Goal: Task Accomplishment & Management: Use online tool/utility

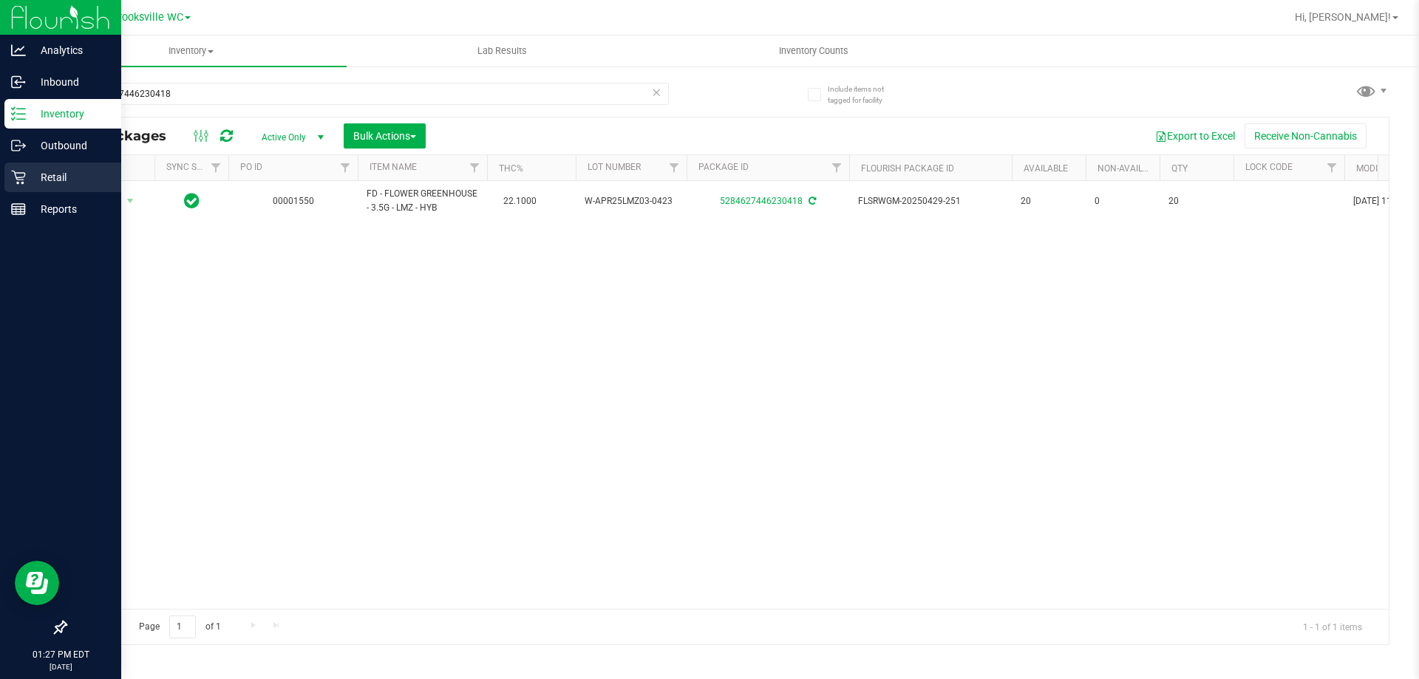
click at [30, 172] on p "Retail" at bounding box center [70, 178] width 89 height 18
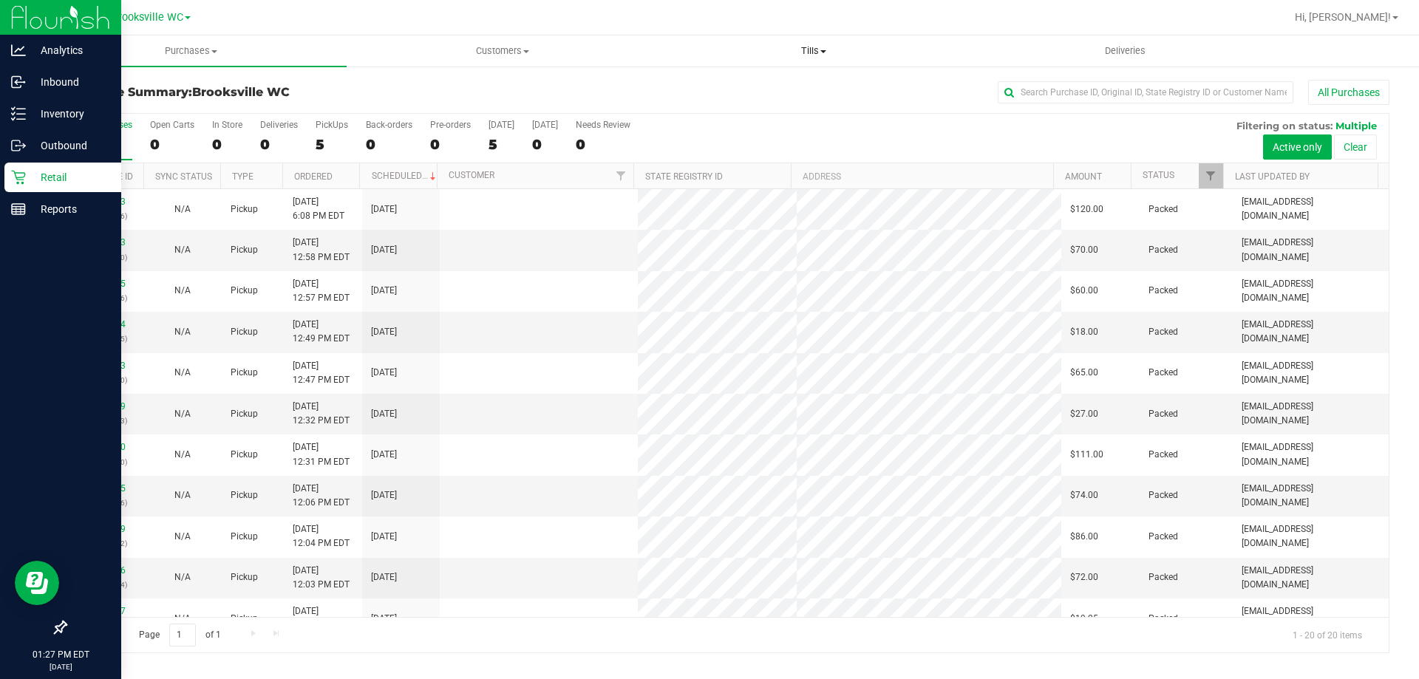
click at [816, 51] on span "Tills" at bounding box center [814, 50] width 310 height 13
click at [805, 84] on li "Manage tills" at bounding box center [813, 90] width 311 height 18
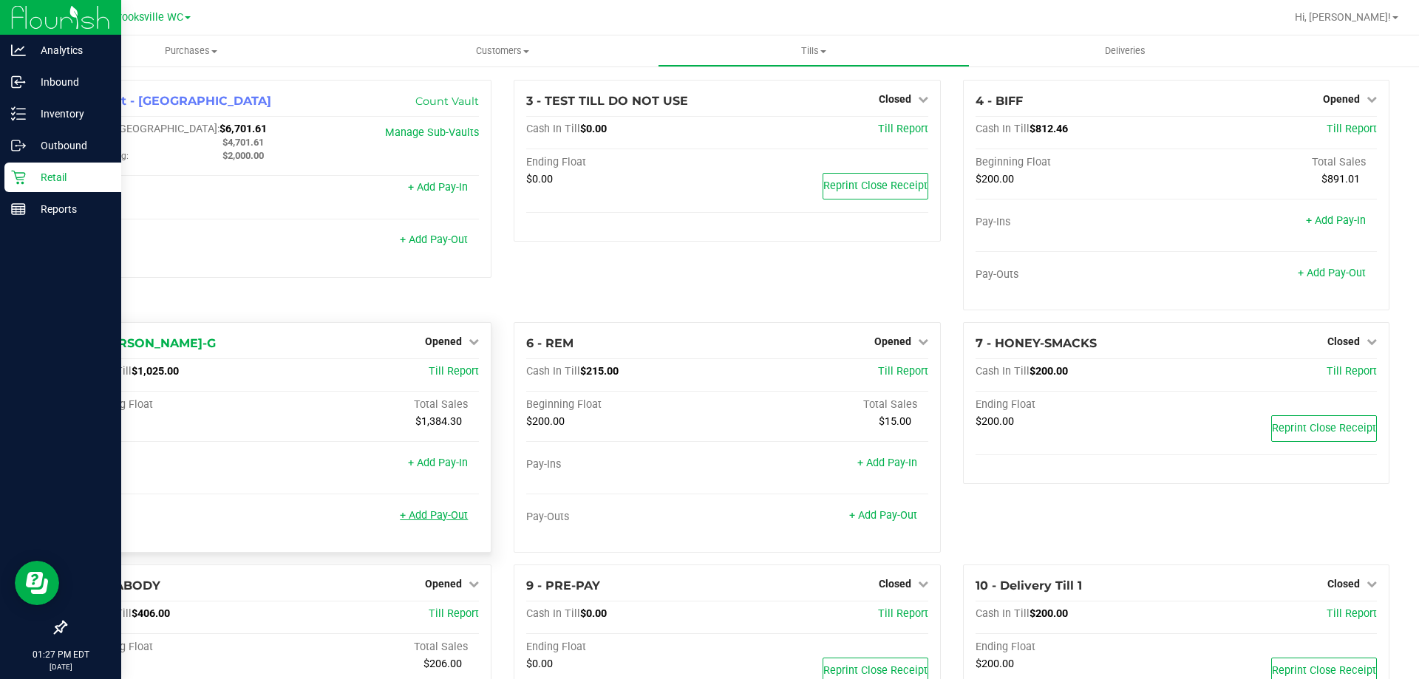
click at [434, 515] on link "+ Add Pay-Out" at bounding box center [434, 515] width 68 height 13
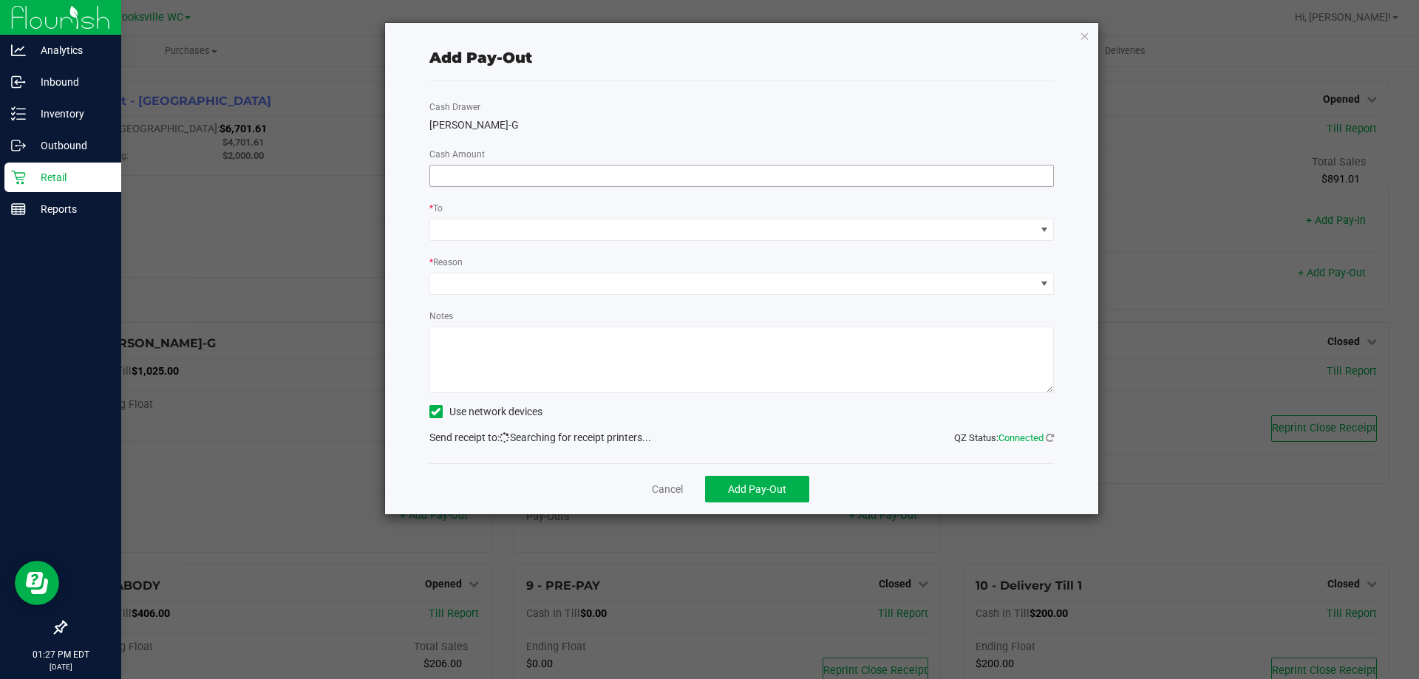
click at [817, 182] on input at bounding box center [742, 176] width 624 height 21
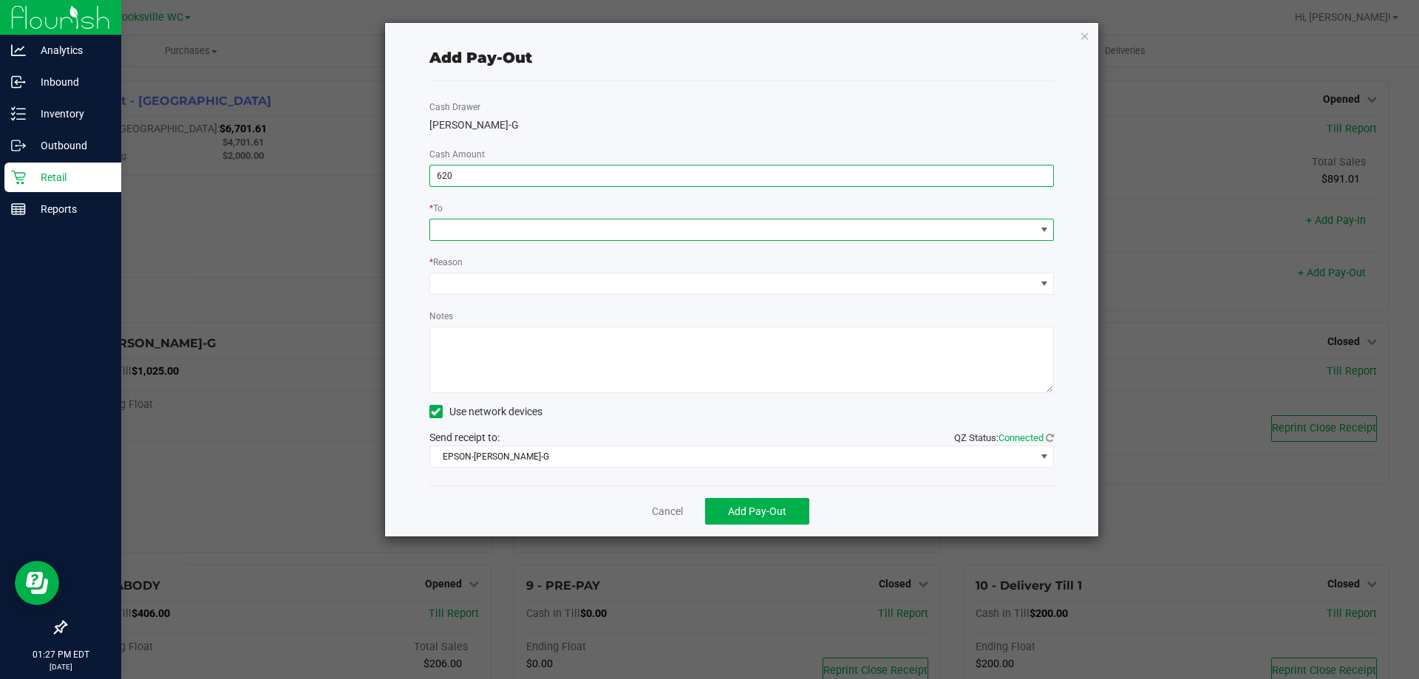
type input "$620.00"
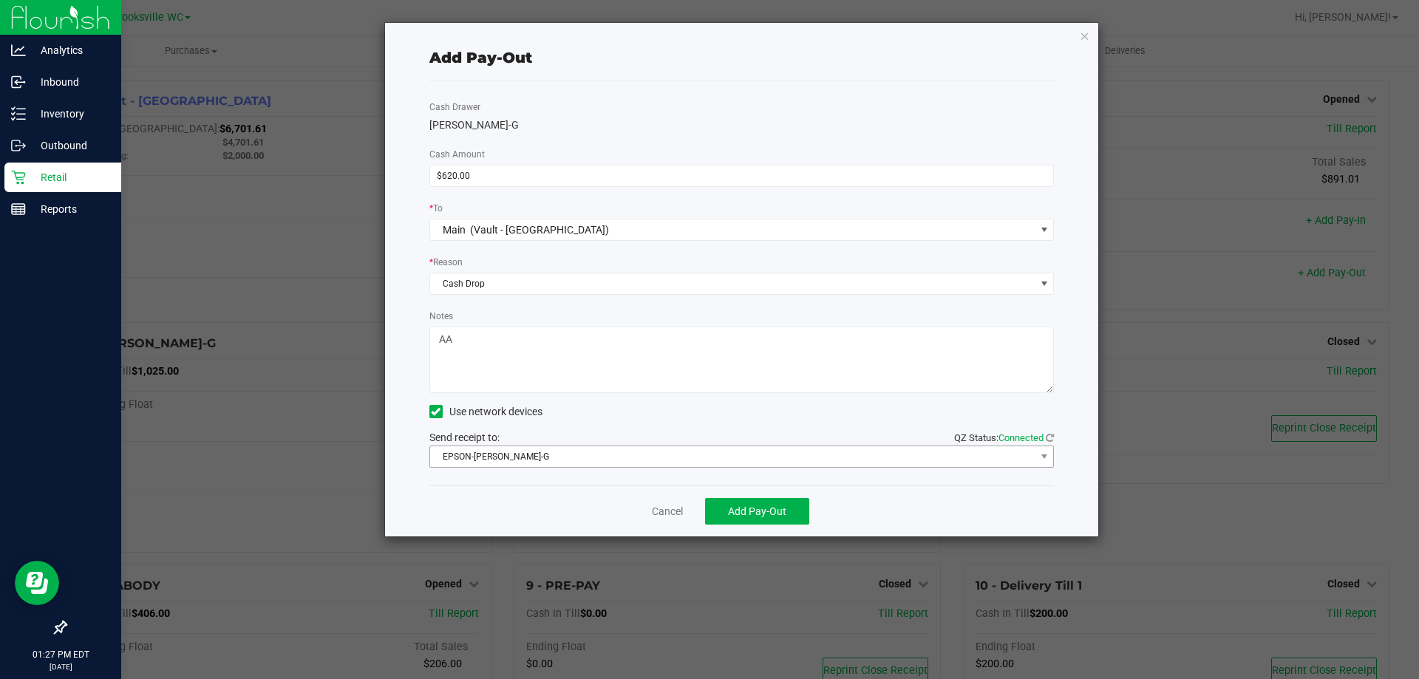
type textarea "AA"
click at [730, 464] on span "EPSON-[PERSON_NAME]-G" at bounding box center [732, 457] width 605 height 21
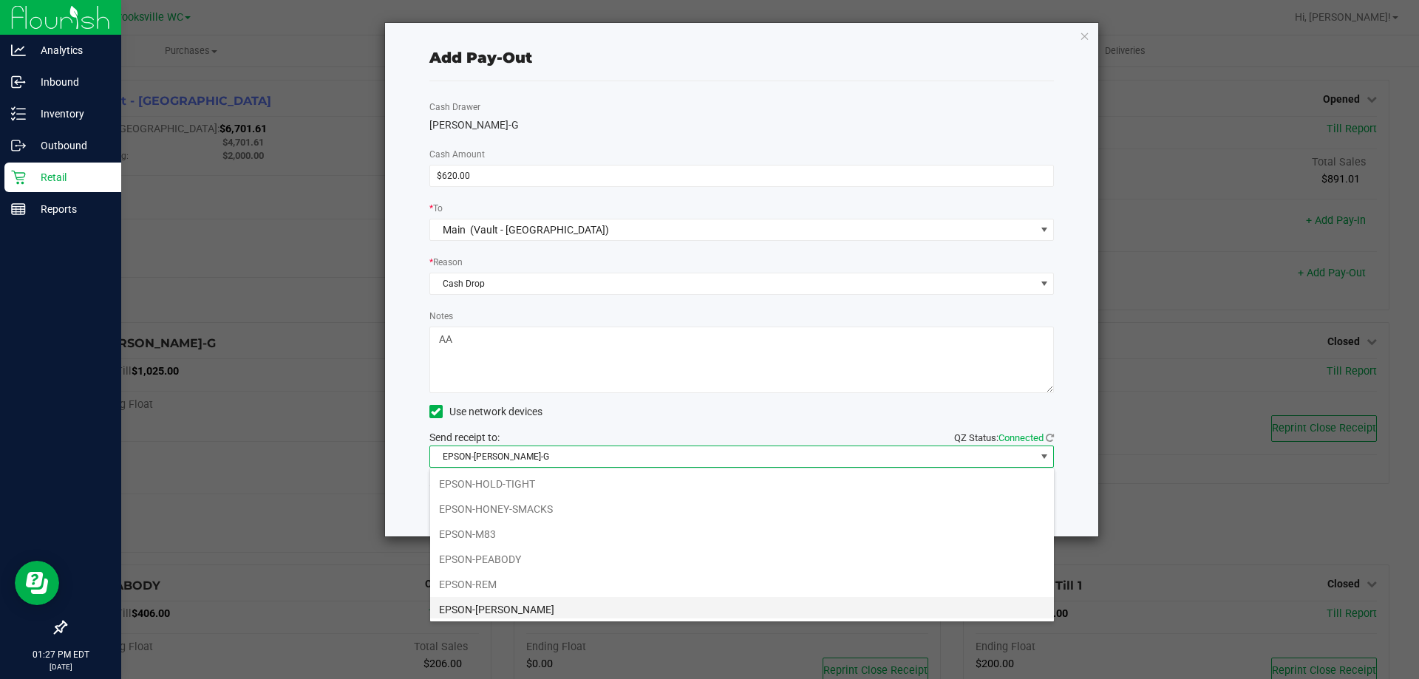
scroll to position [129, 0]
click at [608, 608] on li "EPSON-SMEE" at bounding box center [742, 606] width 624 height 25
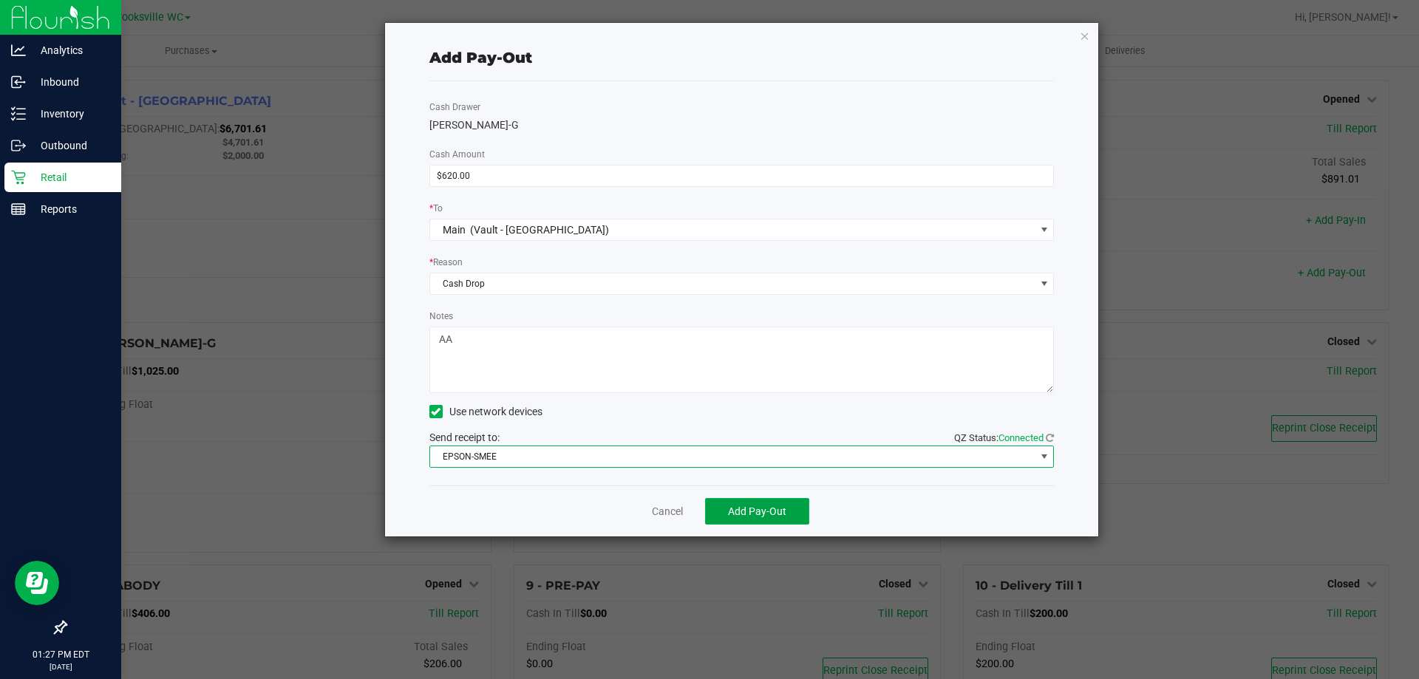
click at [792, 514] on button "Add Pay-Out" at bounding box center [757, 511] width 104 height 27
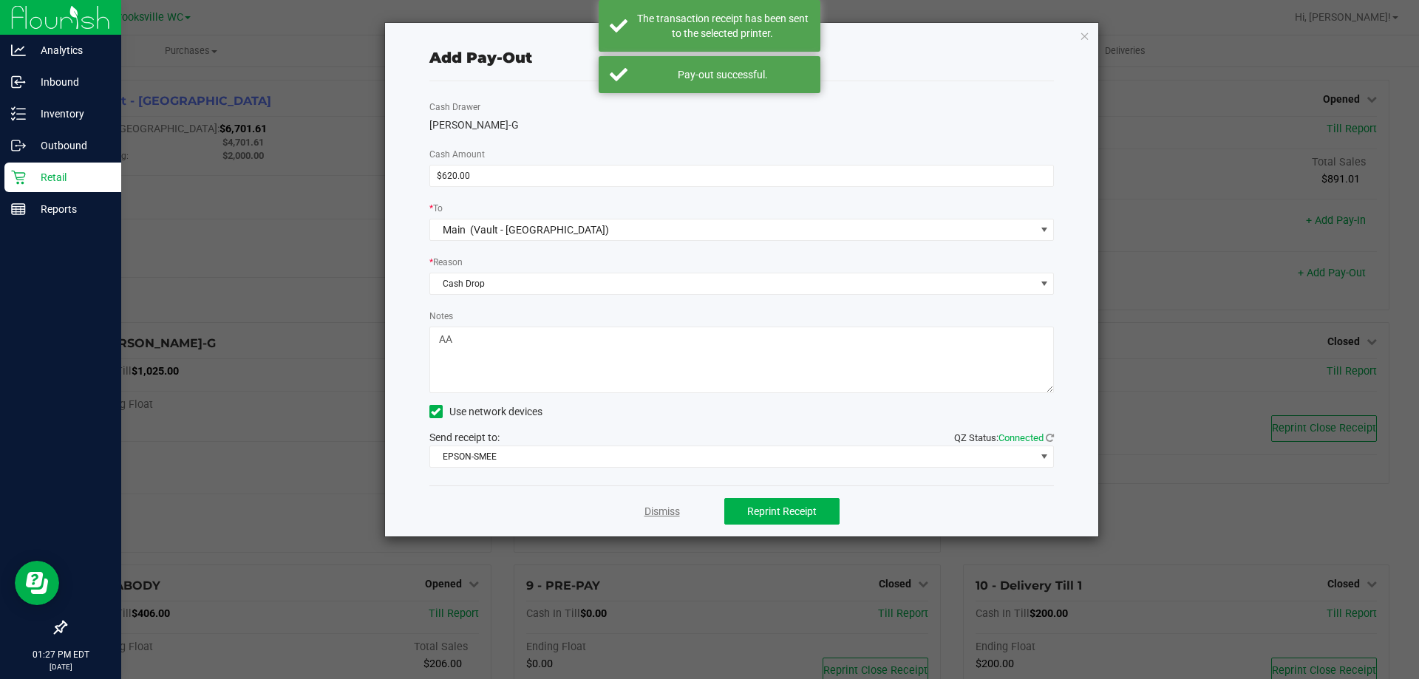
click at [656, 514] on link "Dismiss" at bounding box center [662, 512] width 35 height 16
